Goal: Task Accomplishment & Management: Manage account settings

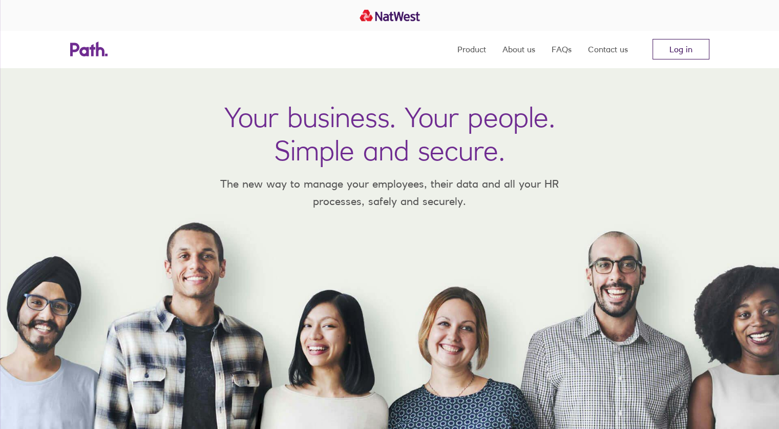
click at [686, 51] on link "Log in" at bounding box center [681, 49] width 57 height 20
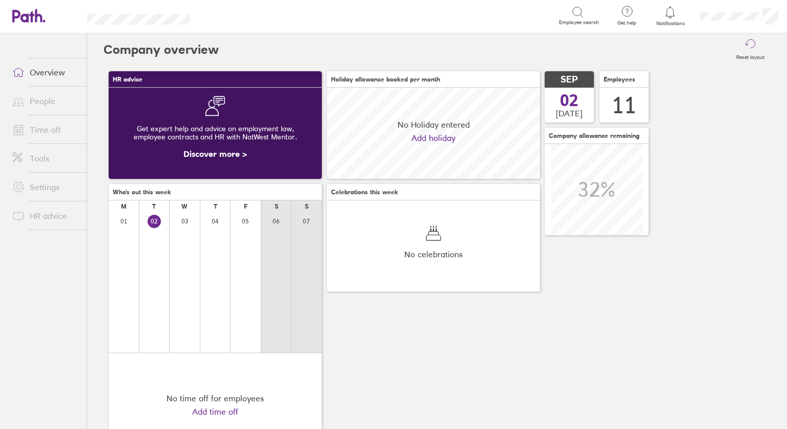
scroll to position [91, 213]
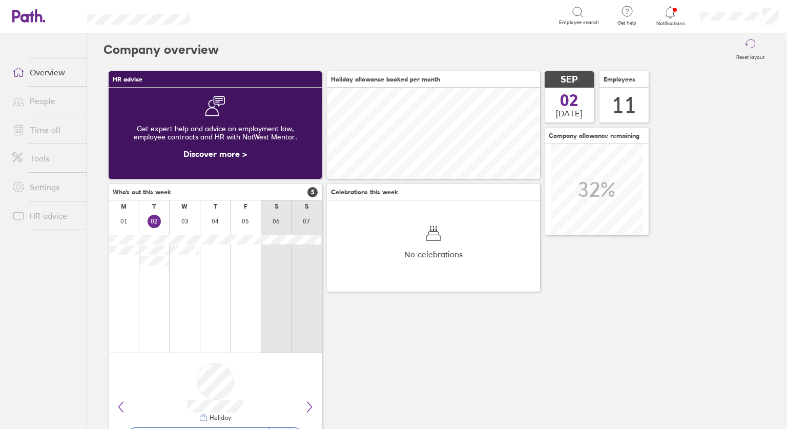
click at [42, 130] on link "Time off" at bounding box center [45, 129] width 82 height 20
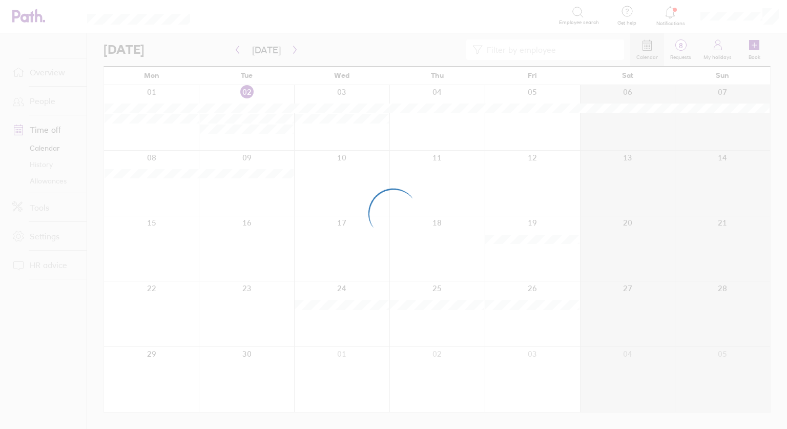
click at [236, 49] on div at bounding box center [393, 214] width 787 height 429
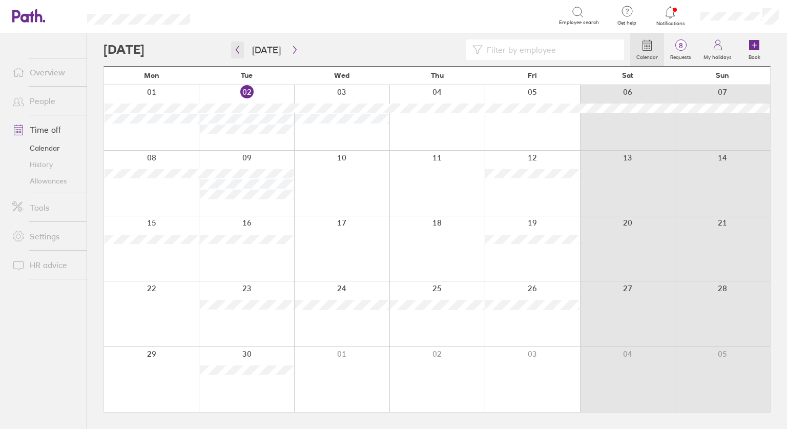
click at [235, 50] on icon "button" at bounding box center [238, 50] width 8 height 8
